Goal: Transaction & Acquisition: Purchase product/service

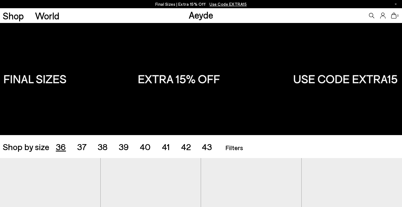
click at [59, 148] on span "36" at bounding box center [61, 146] width 10 height 10
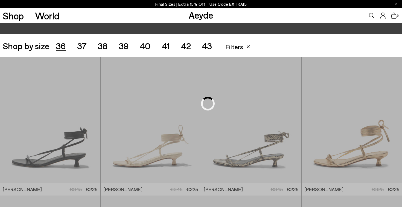
scroll to position [112, 0]
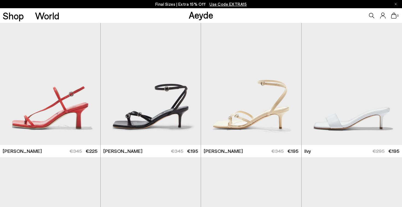
scroll to position [293, 0]
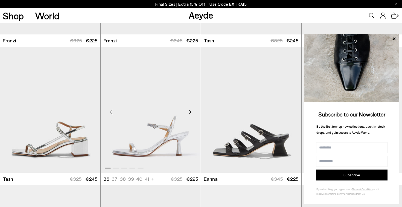
scroll to position [1096, 0]
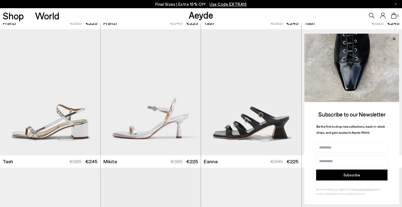
click at [394, 38] on icon at bounding box center [393, 38] width 7 height 7
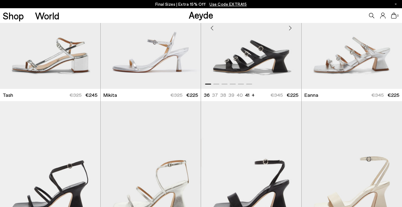
scroll to position [1211, 0]
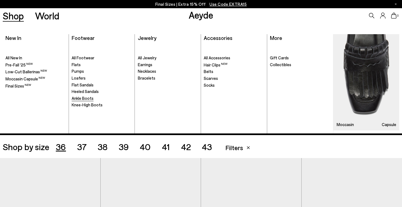
click at [83, 96] on span "Ankle Boots" at bounding box center [83, 98] width 22 height 5
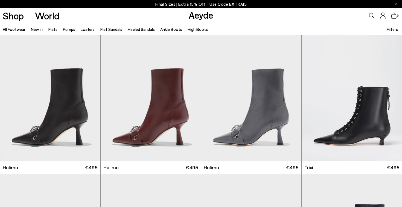
click at [394, 28] on span "Filters" at bounding box center [391, 29] width 11 height 5
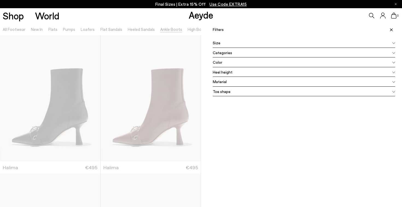
click at [234, 61] on div "Color" at bounding box center [304, 62] width 182 height 10
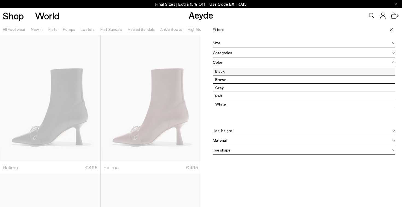
click at [225, 74] on label "Black" at bounding box center [304, 71] width 182 height 8
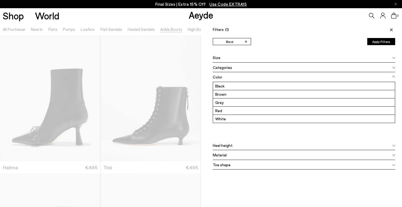
click at [381, 43] on button "Apply Filters" at bounding box center [381, 41] width 28 height 7
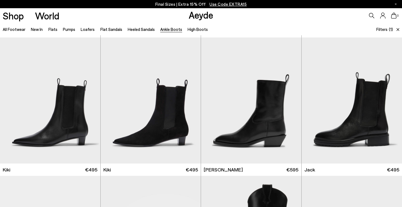
scroll to position [275, 0]
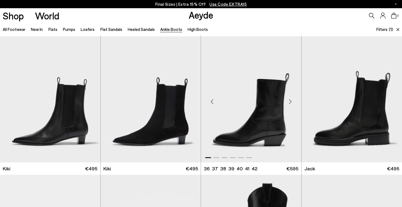
click at [291, 99] on div "Next slide" at bounding box center [290, 101] width 16 height 16
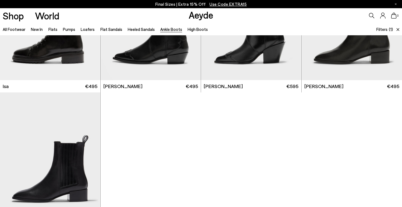
scroll to position [556, 0]
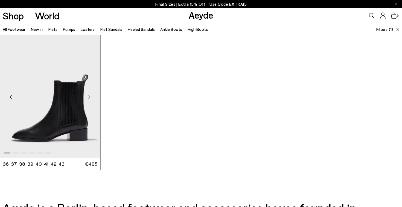
click at [90, 96] on div "Next slide" at bounding box center [89, 97] width 16 height 16
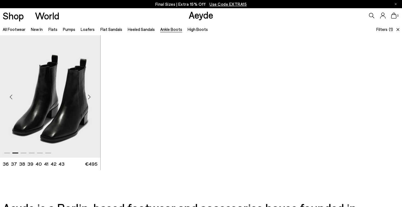
click at [90, 97] on div "Next slide" at bounding box center [89, 97] width 16 height 16
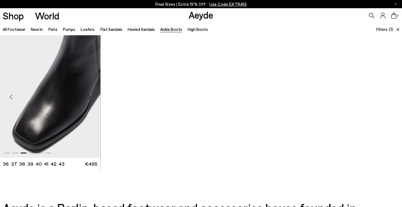
click at [90, 97] on div "Next slide" at bounding box center [89, 97] width 16 height 16
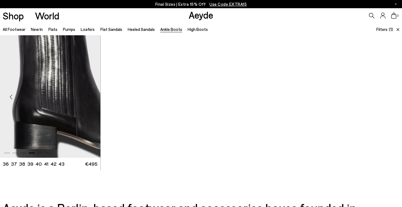
click at [90, 97] on div "Next slide" at bounding box center [89, 97] width 16 height 16
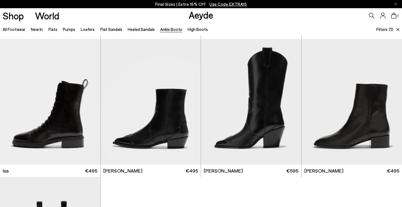
scroll to position [414, 0]
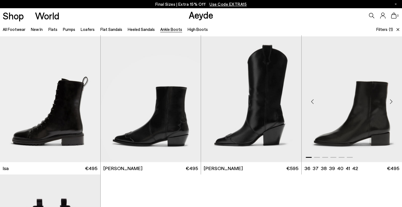
click at [392, 104] on div "Next slide" at bounding box center [390, 101] width 16 height 16
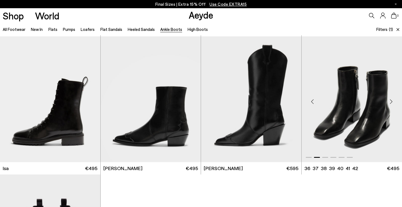
click at [392, 104] on div "Next slide" at bounding box center [390, 101] width 16 height 16
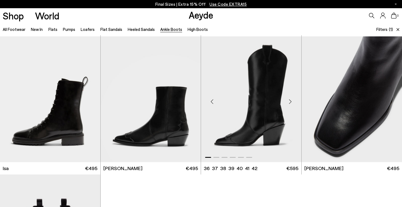
click at [293, 97] on div "Next slide" at bounding box center [290, 101] width 16 height 16
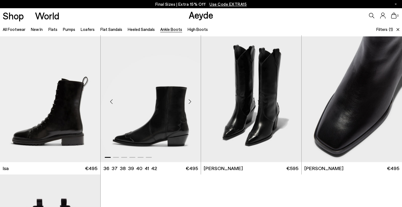
click at [191, 102] on div "Next slide" at bounding box center [189, 101] width 16 height 16
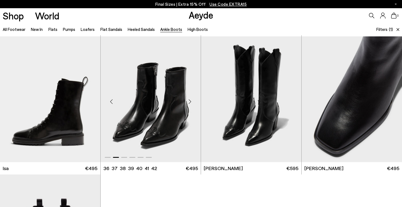
click at [191, 102] on div "Next slide" at bounding box center [189, 101] width 16 height 16
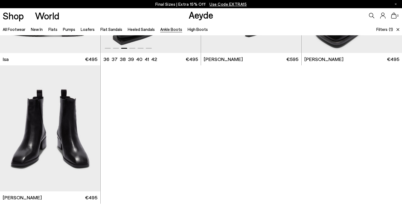
scroll to position [532, 0]
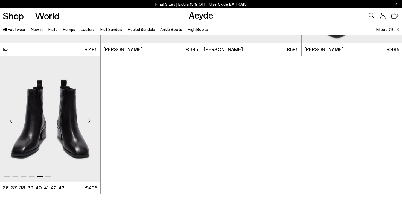
click at [63, 114] on img "5 / 6" at bounding box center [50, 118] width 100 height 126
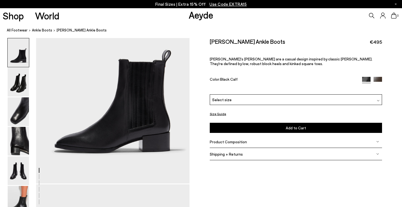
scroll to position [76, 0]
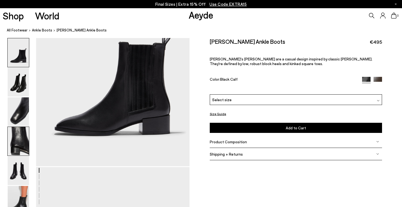
click at [21, 145] on img at bounding box center [18, 141] width 21 height 29
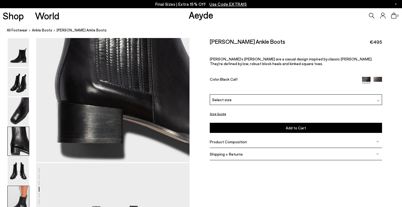
click at [21, 193] on img at bounding box center [18, 200] width 21 height 29
